Goal: Navigation & Orientation: Find specific page/section

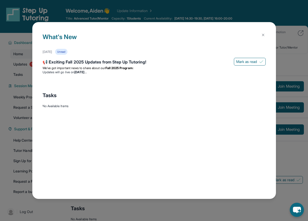
click at [126, 6] on div "What's New August 27th Unread 📢 Exciting Fall 2025 Updates from Step Up Tutorin…" at bounding box center [154, 110] width 308 height 221
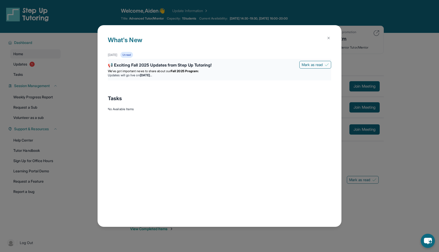
click at [240, 70] on p "We’ve got important news to share about our Fall 2025 Program:" at bounding box center [219, 71] width 223 height 4
click at [214, 67] on div "📢 Exciting Fall 2025 Updates from Step Up Tutoring!" at bounding box center [219, 65] width 223 height 7
click at [215, 67] on div "📢 Exciting Fall 2025 Updates from Step Up Tutoring!" at bounding box center [219, 65] width 223 height 7
click at [137, 64] on div "📢 Exciting Fall 2025 Updates from Step Up Tutoring!" at bounding box center [219, 65] width 223 height 7
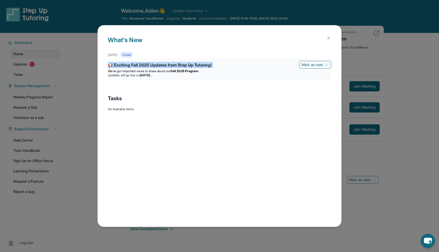
click at [137, 64] on div "📢 Exciting Fall 2025 Updates from Step Up Tutoring!" at bounding box center [219, 65] width 223 height 7
click at [139, 70] on span "We’ve got important news to share about our" at bounding box center [139, 71] width 63 height 4
click at [152, 71] on span "We’ve got important news to share about our" at bounding box center [139, 71] width 63 height 4
click at [326, 38] on button at bounding box center [329, 38] width 10 height 10
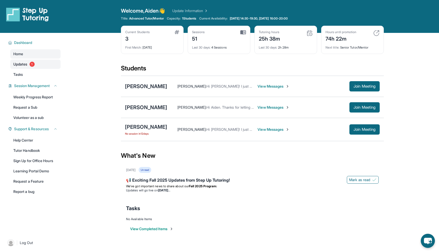
click at [48, 64] on link "Updates 1" at bounding box center [35, 64] width 50 height 9
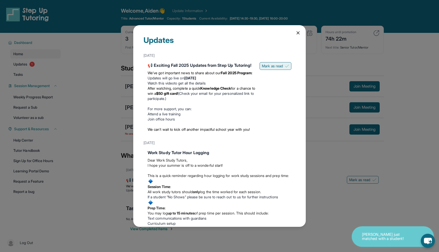
click at [262, 66] on span "Mark as read" at bounding box center [272, 65] width 21 height 5
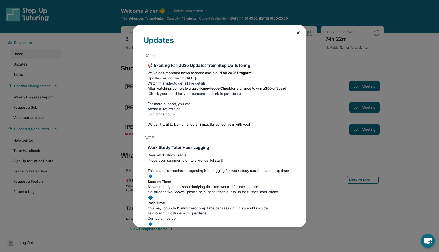
click at [101, 83] on div "Updates August 27th 📢 Exciting Fall 2025 Updates from Step Up Tutoring! We’ve g…" at bounding box center [219, 126] width 439 height 252
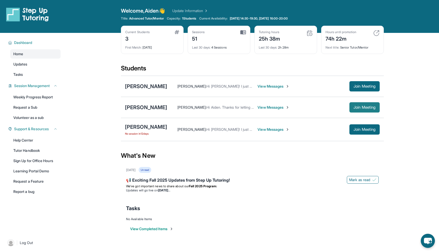
click at [364, 110] on button "Join Meeting" at bounding box center [364, 107] width 30 height 10
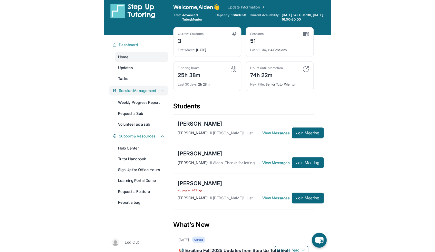
scroll to position [4, 0]
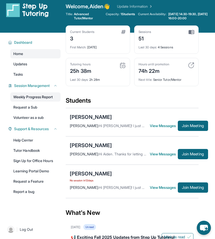
click at [41, 96] on link "Weekly Progress Report" at bounding box center [35, 96] width 50 height 9
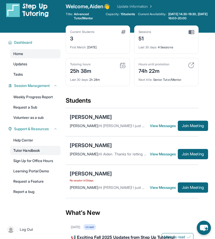
click at [43, 148] on link "Tutor Handbook" at bounding box center [35, 150] width 50 height 9
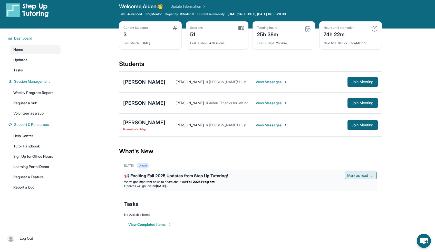
click at [349, 174] on span "Mark as read" at bounding box center [357, 175] width 21 height 5
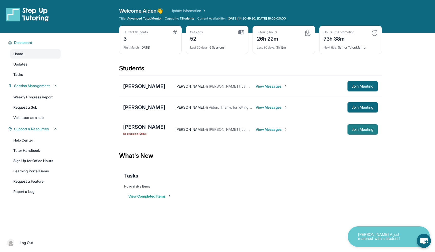
click at [354, 130] on span "Join Meeting" at bounding box center [363, 129] width 22 height 3
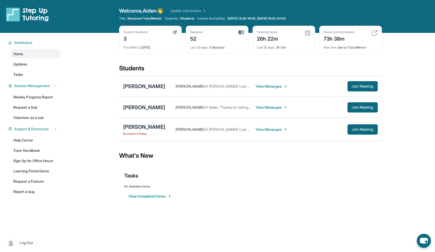
click at [134, 127] on div "[PERSON_NAME]" at bounding box center [144, 126] width 42 height 7
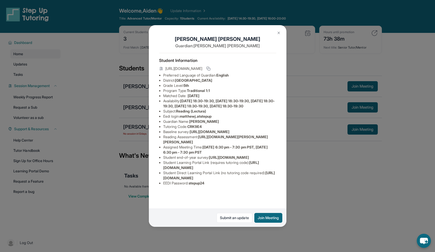
click at [277, 35] on img at bounding box center [279, 33] width 4 height 4
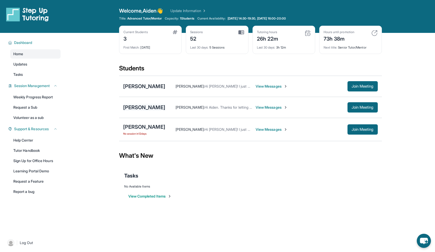
click at [142, 108] on div "[PERSON_NAME]" at bounding box center [144, 107] width 42 height 7
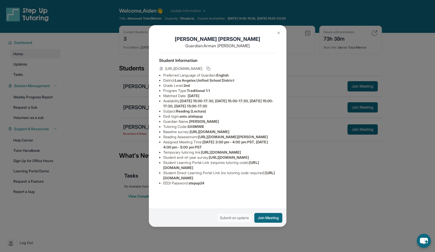
click at [228, 216] on link "Submit an update" at bounding box center [235, 218] width 36 height 10
click at [279, 30] on button at bounding box center [279, 33] width 10 height 10
